Goal: Information Seeking & Learning: Find contact information

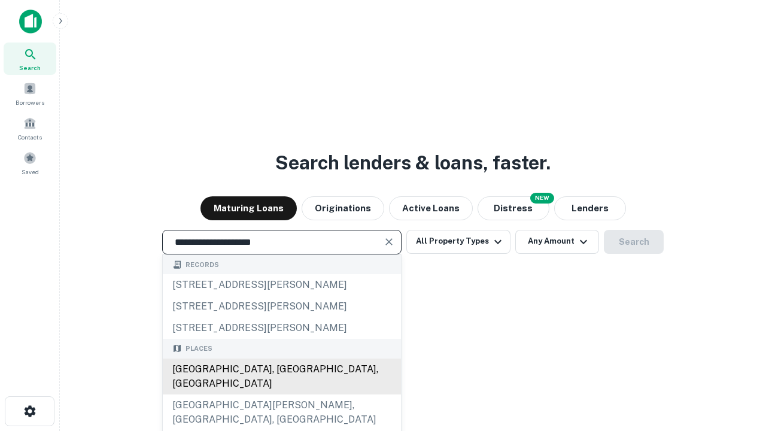
click at [281, 395] on div "[GEOGRAPHIC_DATA], [GEOGRAPHIC_DATA], [GEOGRAPHIC_DATA]" at bounding box center [282, 377] width 238 height 36
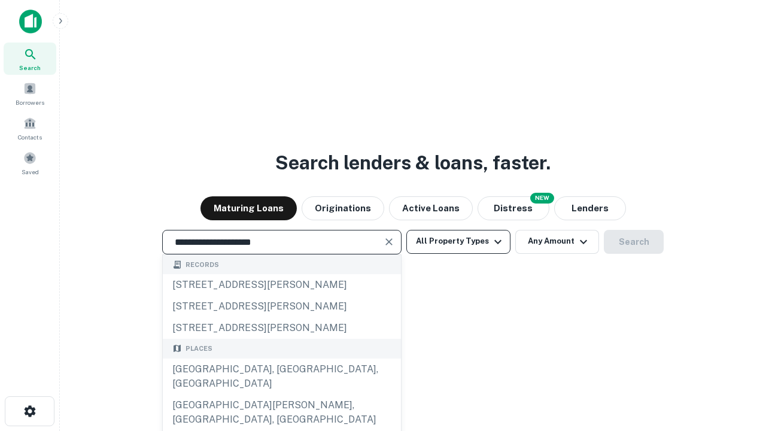
type input "**********"
click at [459, 241] on button "All Property Types" at bounding box center [459, 242] width 104 height 24
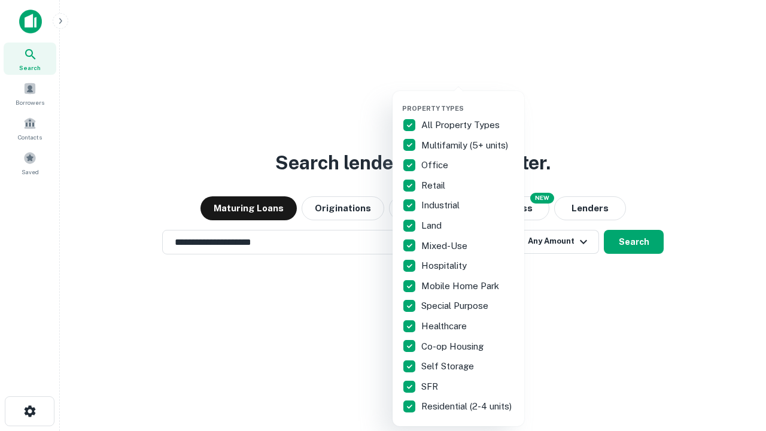
click at [468, 101] on button "button" at bounding box center [468, 101] width 132 height 1
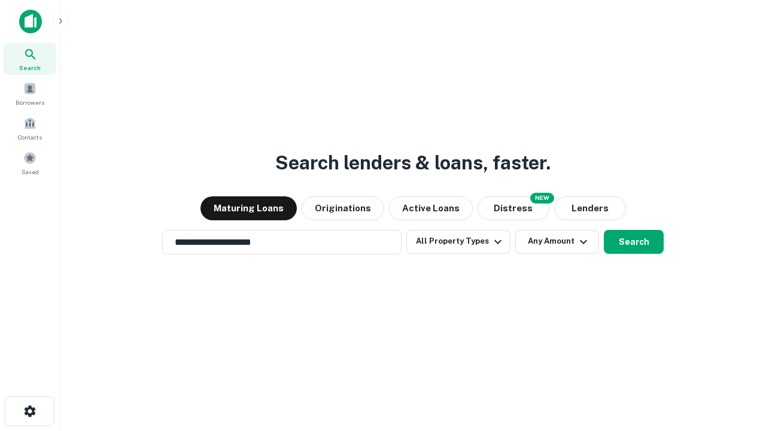
scroll to position [7, 144]
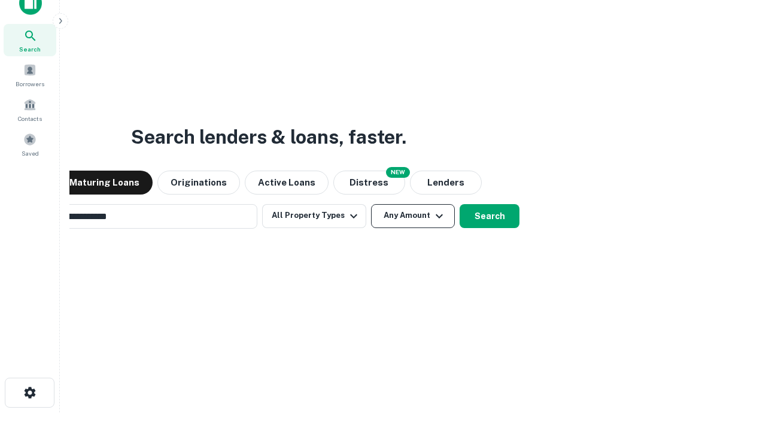
click at [371, 204] on button "Any Amount" at bounding box center [413, 216] width 84 height 24
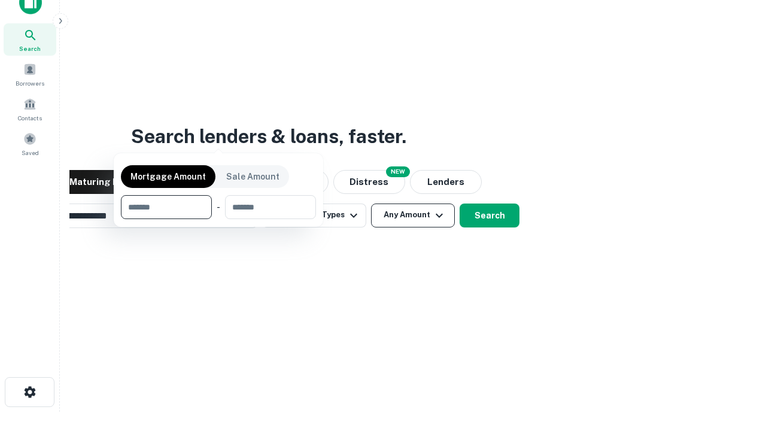
scroll to position [86, 339]
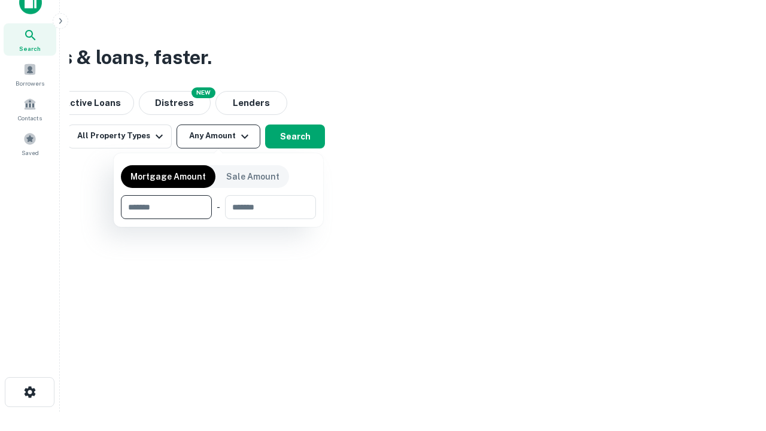
type input "*******"
click at [219, 219] on button "button" at bounding box center [218, 219] width 195 height 1
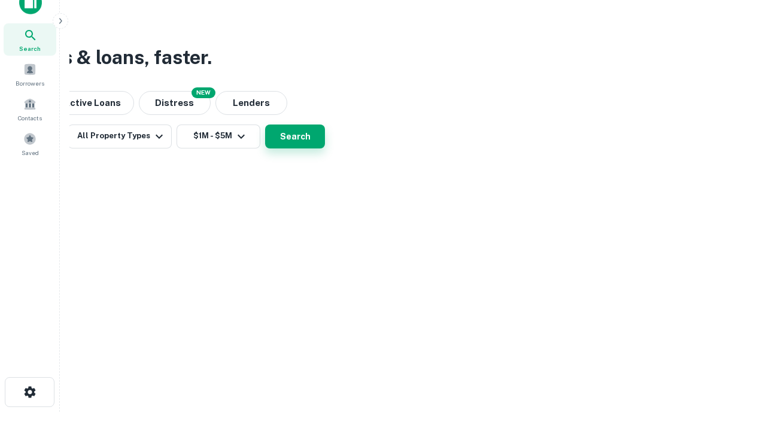
click at [325, 148] on button "Search" at bounding box center [295, 137] width 60 height 24
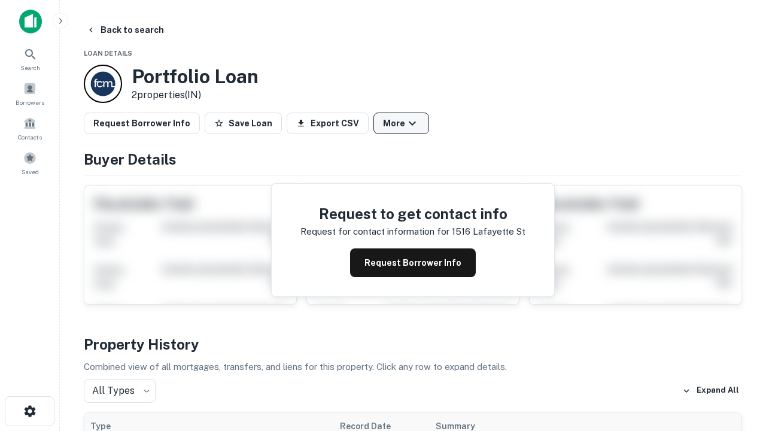
click at [401, 123] on button "More" at bounding box center [402, 124] width 56 height 22
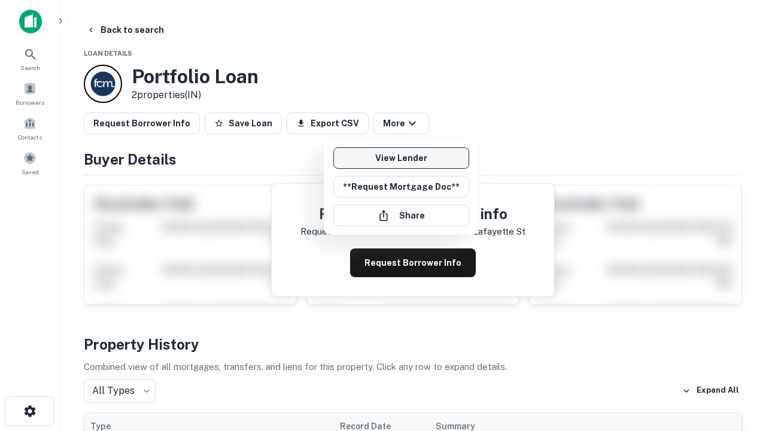
click at [401, 158] on link "View Lender" at bounding box center [402, 158] width 136 height 22
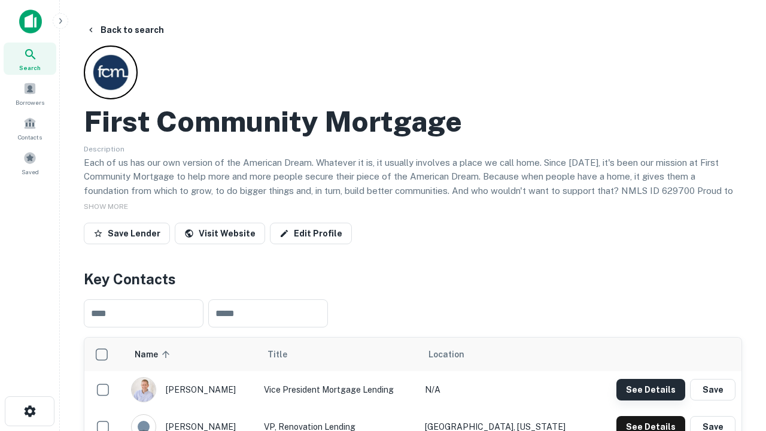
click at [651, 389] on button "See Details" at bounding box center [651, 390] width 69 height 22
click at [29, 411] on icon "button" at bounding box center [30, 411] width 14 height 14
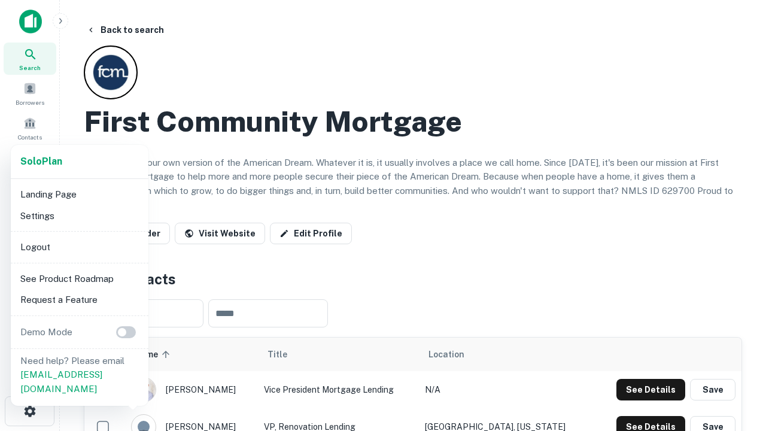
click at [79, 247] on li "Logout" at bounding box center [80, 248] width 128 height 22
